Goal: Check status: Check status

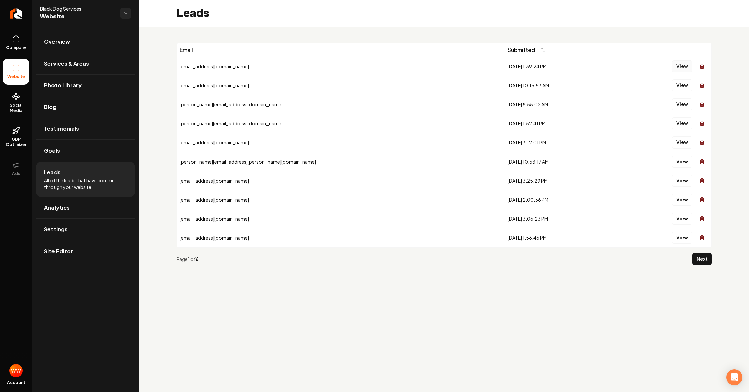
click at [681, 67] on button "View" at bounding box center [682, 66] width 20 height 12
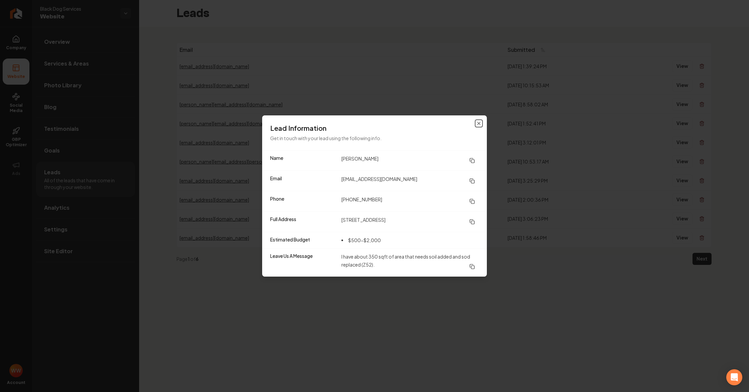
drag, startPoint x: 476, startPoint y: 122, endPoint x: 409, endPoint y: 130, distance: 67.4
click at [477, 122] on icon "button" at bounding box center [478, 123] width 5 height 5
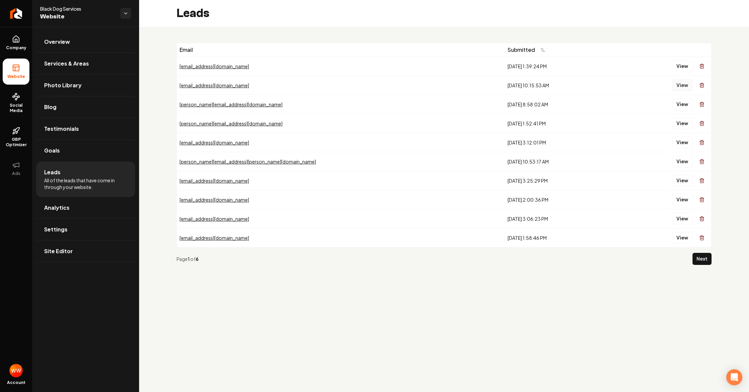
click at [676, 87] on button "View" at bounding box center [682, 85] width 20 height 12
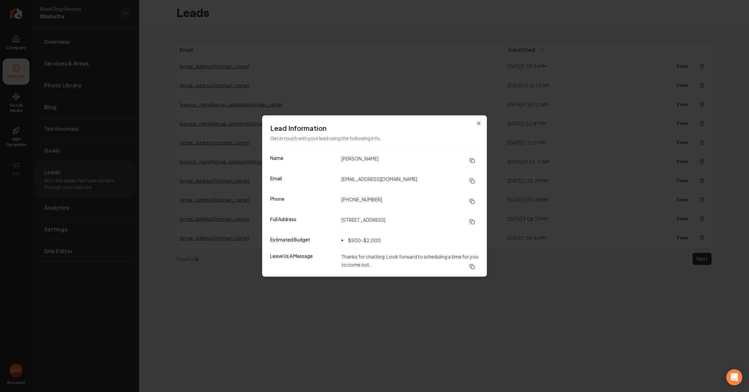
click at [471, 223] on icon at bounding box center [472, 221] width 5 height 5
click at [477, 123] on icon "button" at bounding box center [478, 123] width 5 height 5
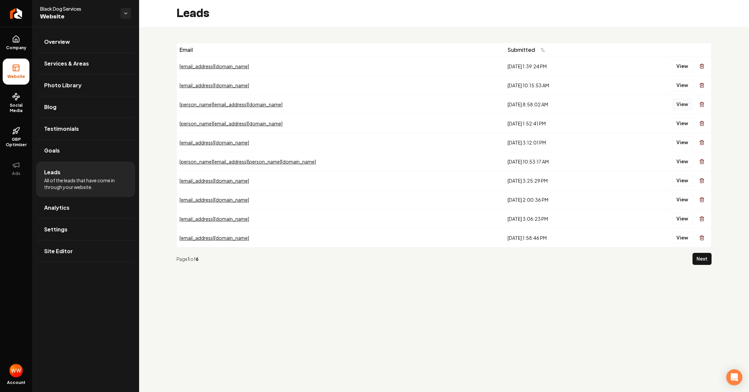
click at [680, 105] on button "View" at bounding box center [682, 104] width 20 height 12
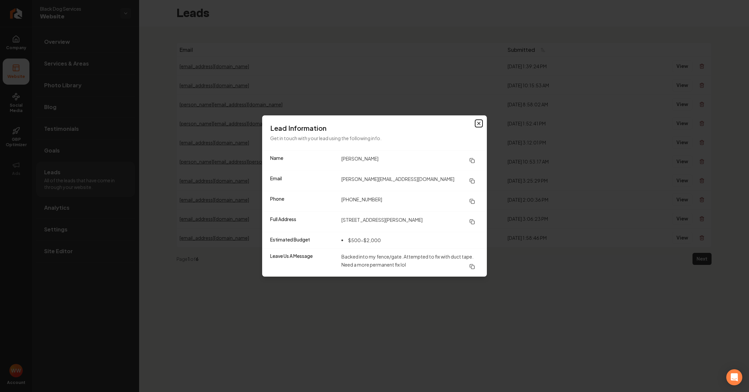
click at [479, 125] on icon "button" at bounding box center [478, 123] width 5 height 5
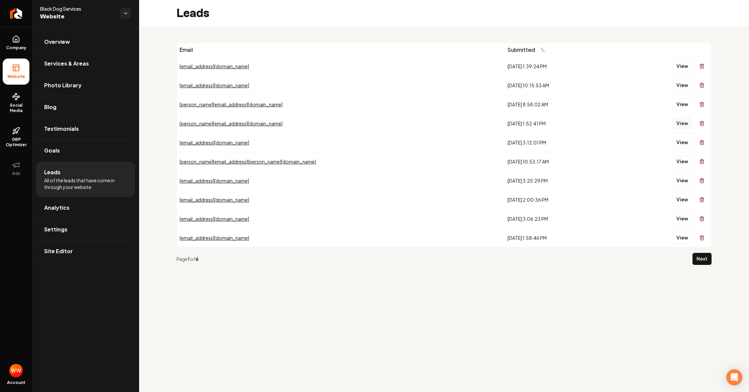
click at [685, 127] on button "View" at bounding box center [682, 123] width 20 height 12
